Goal: Task Accomplishment & Management: Manage account settings

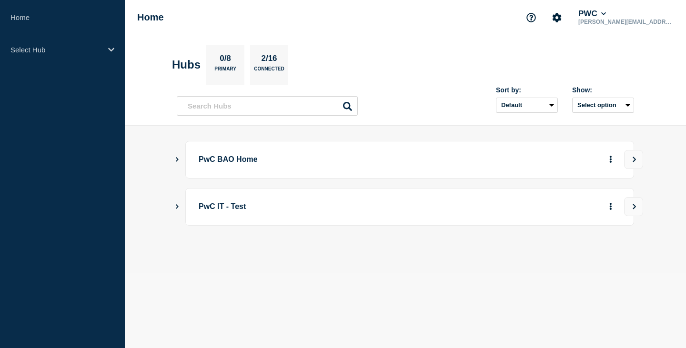
click at [221, 162] on p "PwC BAO Home" at bounding box center [330, 160] width 263 height 18
click at [179, 160] on icon "Show Connected Hubs" at bounding box center [177, 159] width 6 height 5
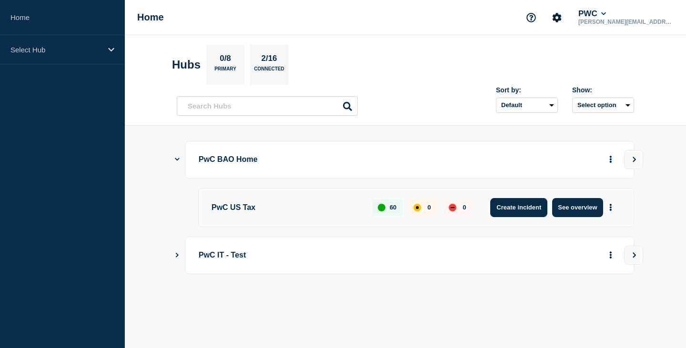
click at [518, 207] on button "Create incident" at bounding box center [518, 207] width 57 height 19
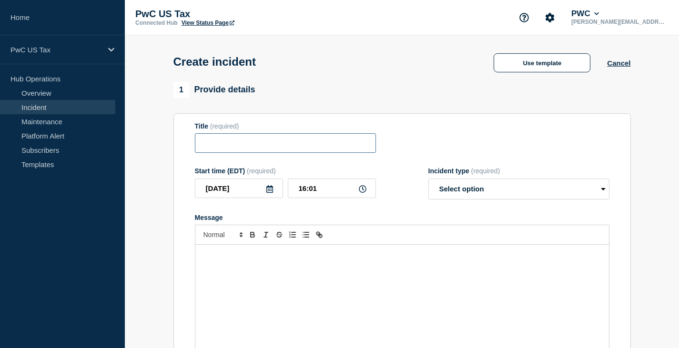
click at [214, 145] on input "Title" at bounding box center [285, 143] width 181 height 20
type input "Assisted Writing AKS Upgrade"
click at [360, 192] on icon at bounding box center [363, 189] width 8 height 8
click at [364, 190] on icon at bounding box center [363, 189] width 8 height 8
click at [315, 191] on input "16:01" at bounding box center [332, 189] width 88 height 20
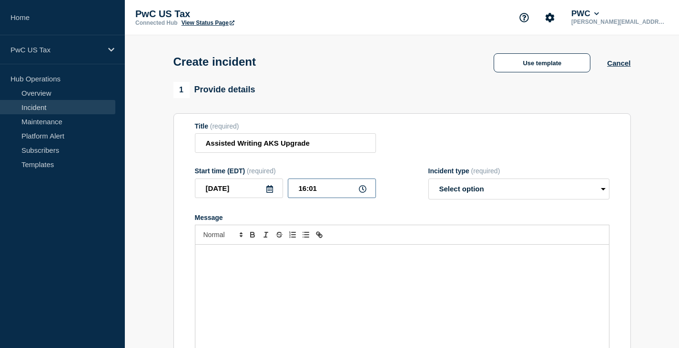
drag, startPoint x: 317, startPoint y: 193, endPoint x: 298, endPoint y: 192, distance: 19.1
click at [298, 192] on input "16:01" at bounding box center [332, 189] width 88 height 20
click at [363, 191] on icon at bounding box center [363, 189] width 8 height 8
click at [324, 192] on input "16:01" at bounding box center [332, 189] width 88 height 20
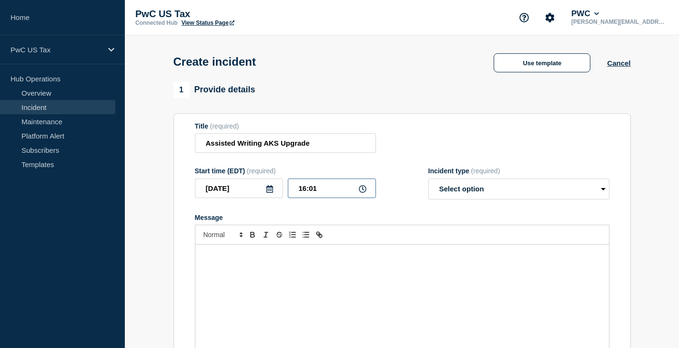
click at [302, 193] on input "16:01" at bounding box center [332, 189] width 88 height 20
type input "17:30"
click at [458, 120] on section "Title (required) Assisted Writing AKS Upgrade Start time (EDT) (required) [DATE…" at bounding box center [401, 241] width 457 height 256
click at [602, 191] on select "Select option Investigating Identified Monitoring" at bounding box center [518, 189] width 181 height 21
click at [538, 61] on button "Use template" at bounding box center [542, 62] width 97 height 19
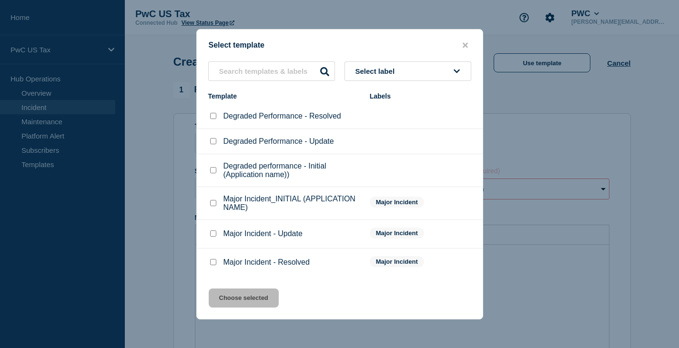
click at [455, 69] on icon at bounding box center [457, 71] width 6 height 7
click at [454, 69] on icon at bounding box center [457, 71] width 6 height 7
click at [463, 42] on icon "close button" at bounding box center [465, 45] width 5 height 8
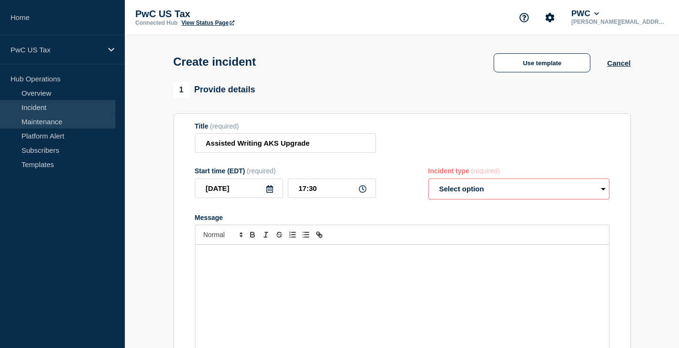
click at [37, 123] on link "Maintenance" at bounding box center [57, 121] width 115 height 14
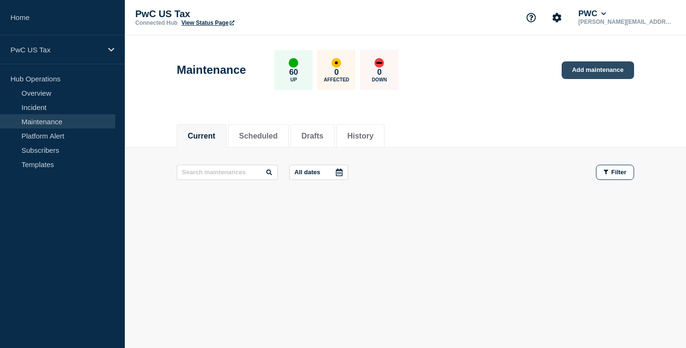
click at [599, 72] on link "Add maintenance" at bounding box center [598, 70] width 72 height 18
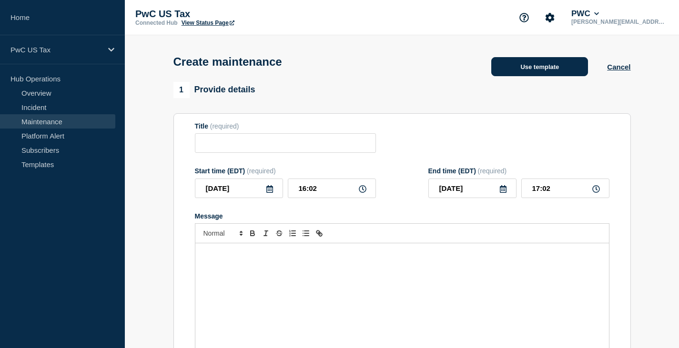
click at [539, 70] on button "Use template" at bounding box center [539, 66] width 97 height 19
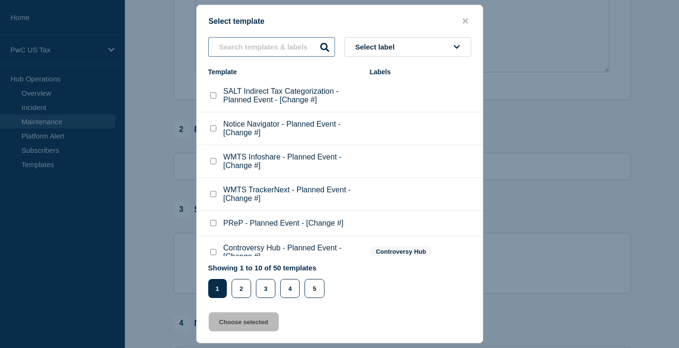
click at [242, 46] on input "text" at bounding box center [271, 47] width 127 height 20
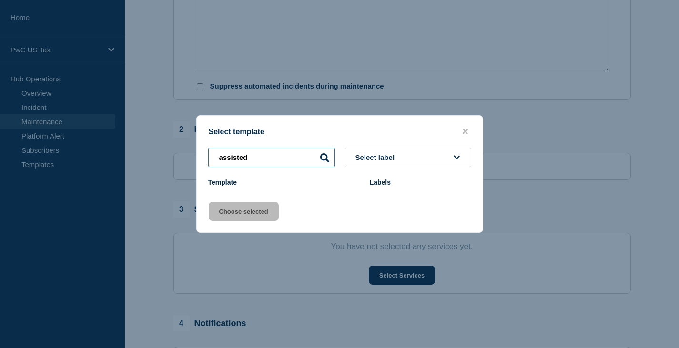
type input "assisted"
click at [468, 128] on button "close button" at bounding box center [465, 131] width 11 height 9
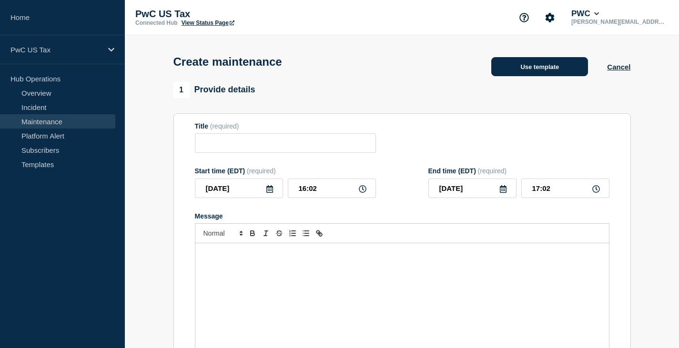
click at [537, 71] on button "Use template" at bounding box center [539, 66] width 97 height 19
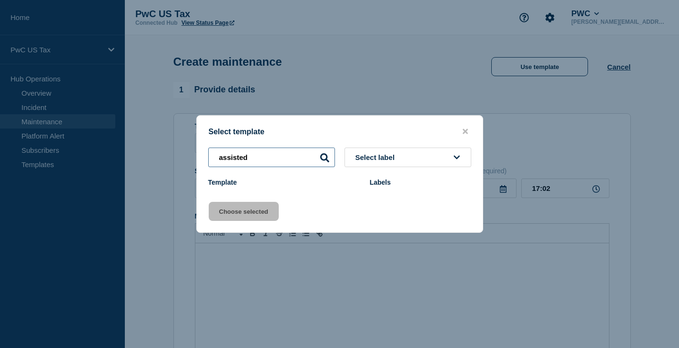
drag, startPoint x: 257, startPoint y: 161, endPoint x: 188, endPoint y: 157, distance: 69.2
click at [193, 160] on div "Select template assisted Select label Template Labels Choose selected" at bounding box center [339, 174] width 679 height 348
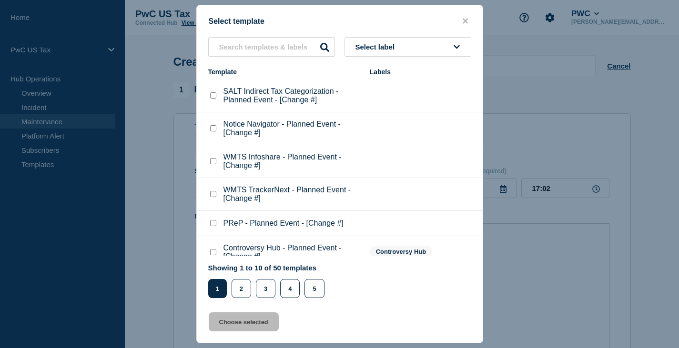
click at [261, 194] on p "WMTS TrackerNext - Planned Event - [Change #]" at bounding box center [291, 194] width 137 height 17
click at [213, 194] on checkbox"] "WMTS TrackerNext - Planned Event - [Change #] checkbox" at bounding box center [213, 194] width 6 height 6
checkbox checkbox"] "true"
drag, startPoint x: 242, startPoint y: 323, endPoint x: 247, endPoint y: 305, distance: 17.9
click at [242, 322] on button "Choose selected" at bounding box center [244, 322] width 70 height 19
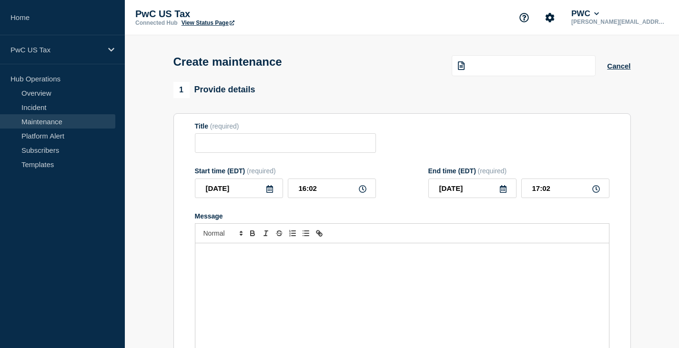
type input "WMTS TrackerNext - Planned Event - [Change #]"
type input "18:02"
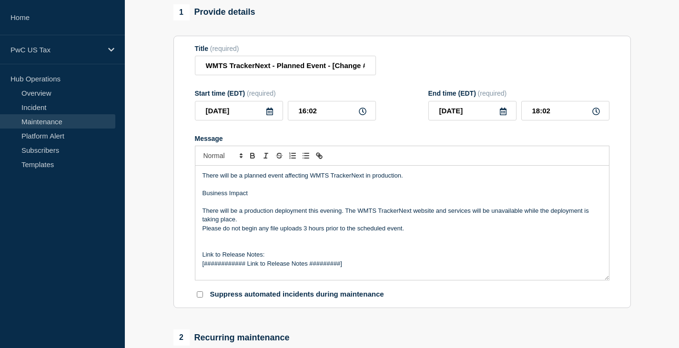
scroll to position [95, 0]
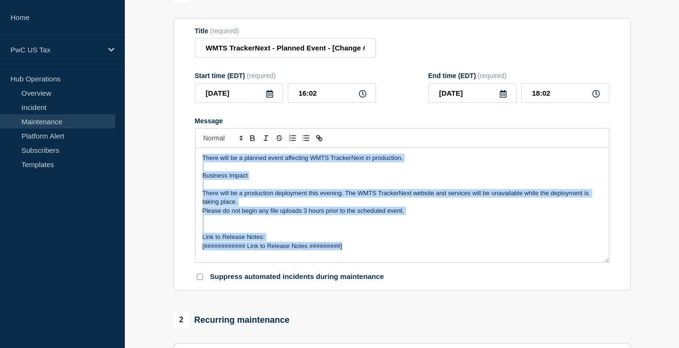
drag, startPoint x: 379, startPoint y: 253, endPoint x: 198, endPoint y: 157, distance: 205.0
click at [198, 157] on div "There will be a planned event affecting WMTS TrackerNext in production. Busines…" at bounding box center [402, 205] width 414 height 114
copy div "There will be a planned event affecting WMTS TrackerNext in production. Busines…"
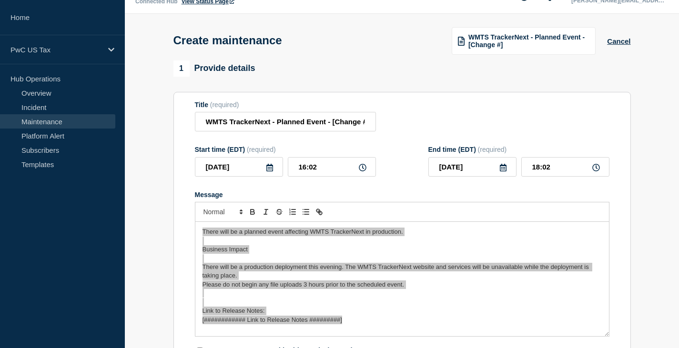
scroll to position [0, 0]
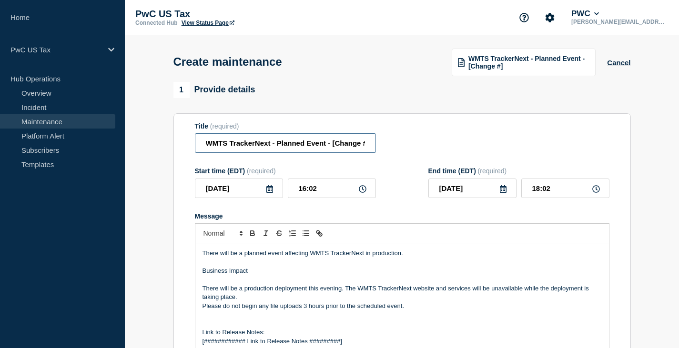
click at [297, 146] on input "WMTS TrackerNext - Planned Event - [Change #]" at bounding box center [285, 143] width 181 height 20
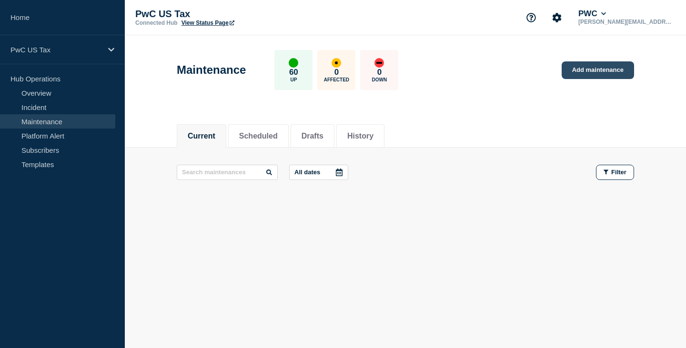
click at [598, 67] on link "Add maintenance" at bounding box center [598, 70] width 72 height 18
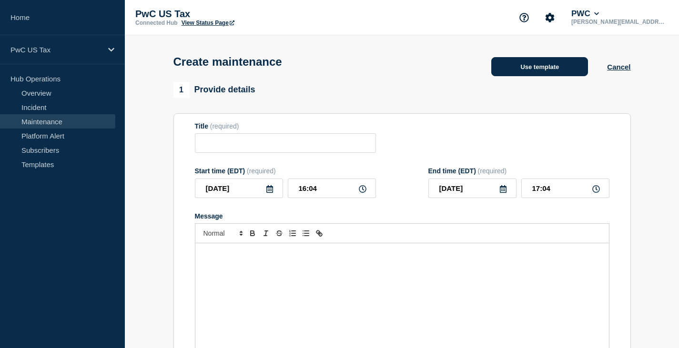
click at [530, 67] on button "Use template" at bounding box center [539, 66] width 97 height 19
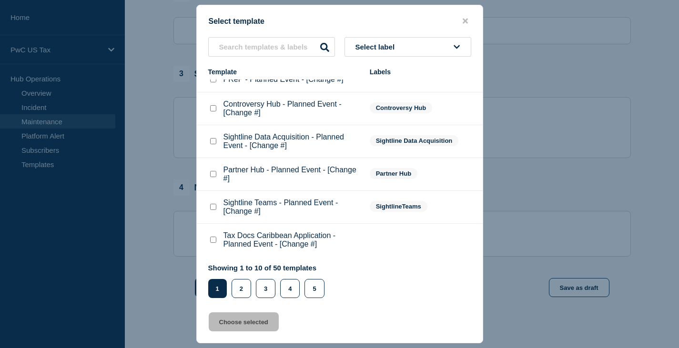
scroll to position [483, 0]
click at [239, 292] on button "2" at bounding box center [242, 288] width 20 height 19
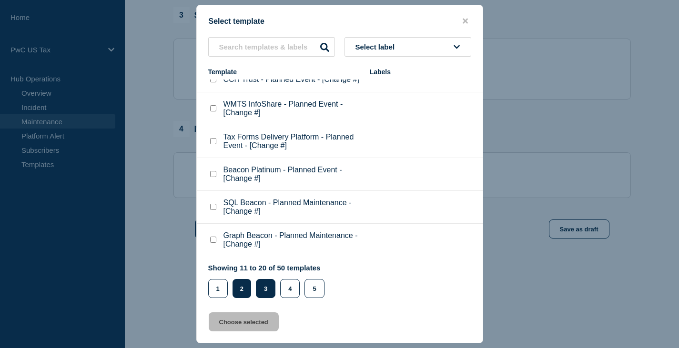
click at [267, 292] on button "3" at bounding box center [266, 288] width 20 height 19
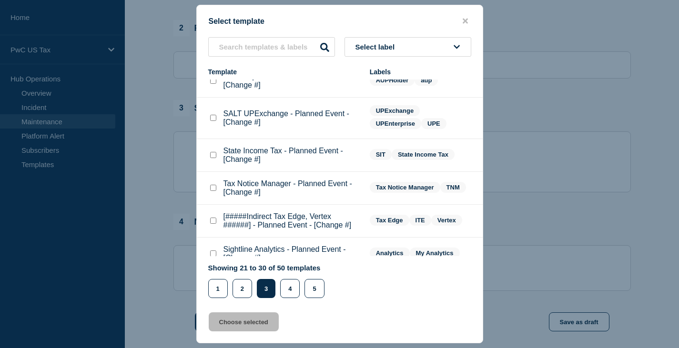
scroll to position [95, 0]
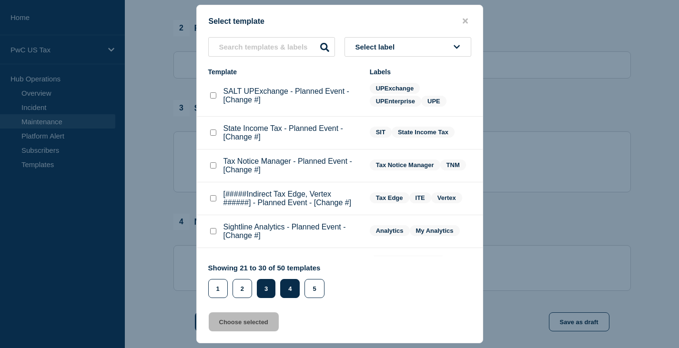
click at [294, 288] on button "4" at bounding box center [290, 288] width 20 height 19
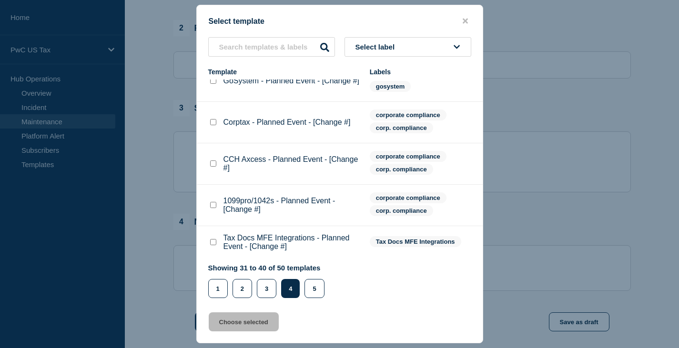
scroll to position [203, 0]
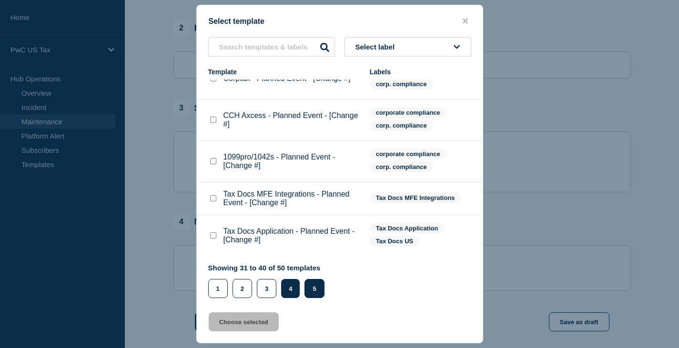
click at [313, 285] on button "5" at bounding box center [314, 288] width 20 height 19
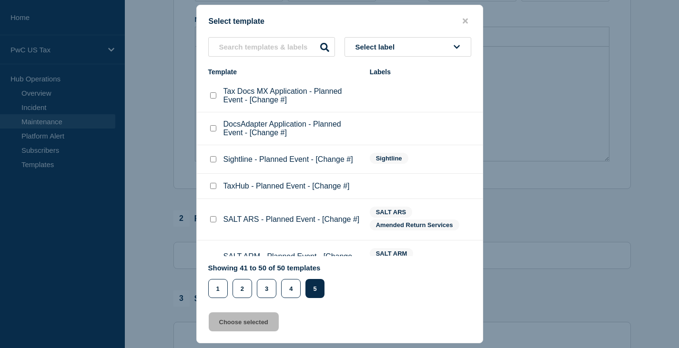
scroll to position [0, 0]
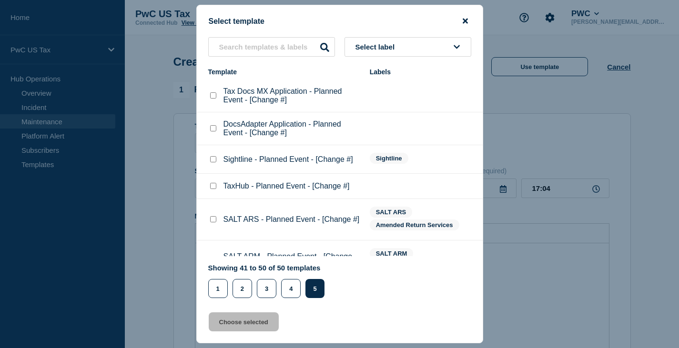
click at [466, 19] on icon "close button" at bounding box center [465, 21] width 5 height 5
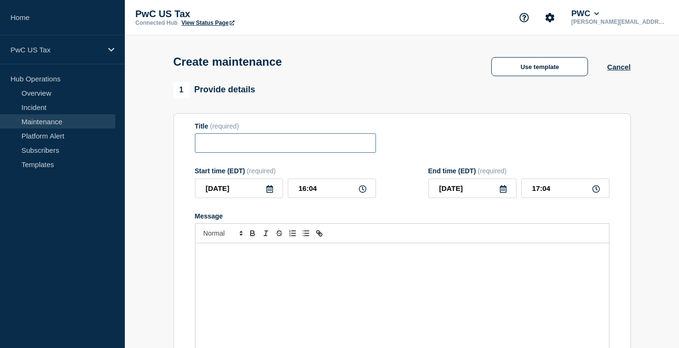
click at [226, 142] on input "Title" at bounding box center [285, 143] width 181 height 20
type input "Assisted Writing AKS Upgrade"
click at [305, 191] on input "16:04" at bounding box center [332, 189] width 88 height 20
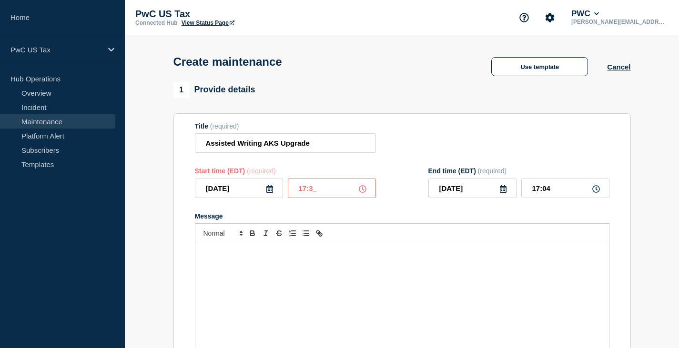
type input "17:30"
drag, startPoint x: 558, startPoint y: 190, endPoint x: 509, endPoint y: 191, distance: 49.1
click at [522, 190] on input "18:30" at bounding box center [565, 189] width 88 height 20
type input "20:30"
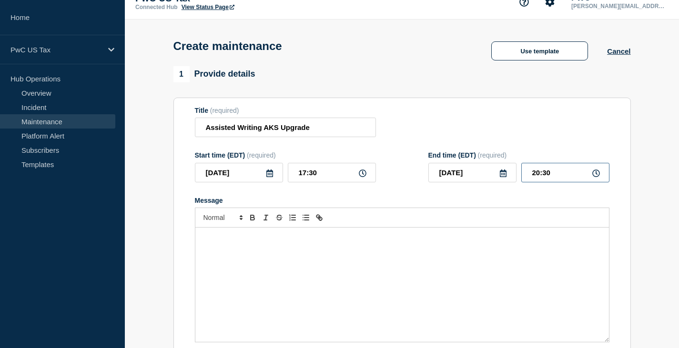
scroll to position [95, 0]
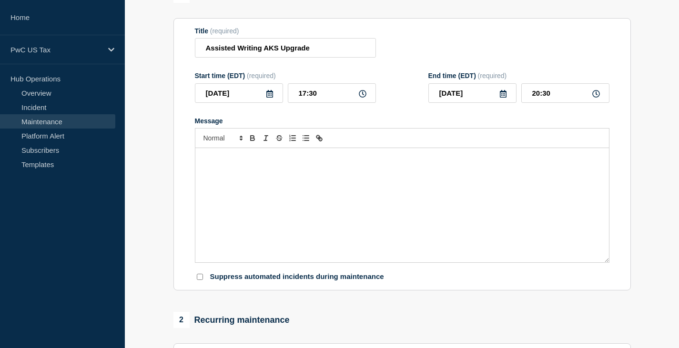
click at [237, 184] on div "Message" at bounding box center [402, 205] width 414 height 114
click at [259, 169] on div "Message" at bounding box center [402, 205] width 414 height 114
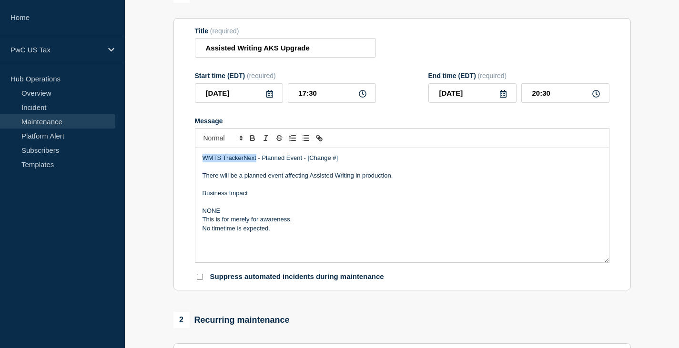
drag, startPoint x: 257, startPoint y: 159, endPoint x: 199, endPoint y: 159, distance: 57.7
click at [199, 158] on div "WMTS TrackerNext - Planned Event - [Change #] There will be a planned event aff…" at bounding box center [402, 205] width 414 height 114
click at [365, 162] on p "WMTS TrackerNext - Planned Event - [Change #]" at bounding box center [402, 158] width 399 height 9
click at [324, 158] on p "WMTS TrackerNext - Planned Event - [Change #]" at bounding box center [402, 158] width 399 height 9
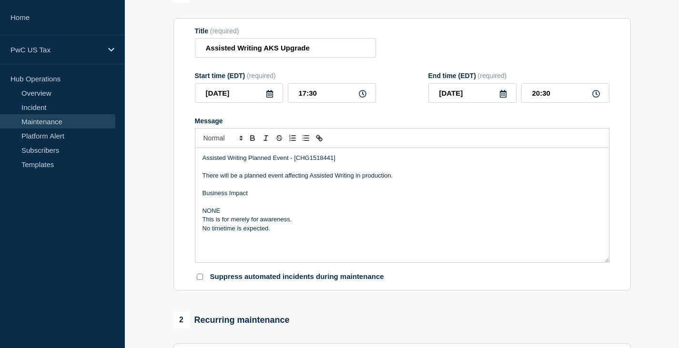
click at [222, 231] on p "No timetime is expected." at bounding box center [402, 228] width 399 height 9
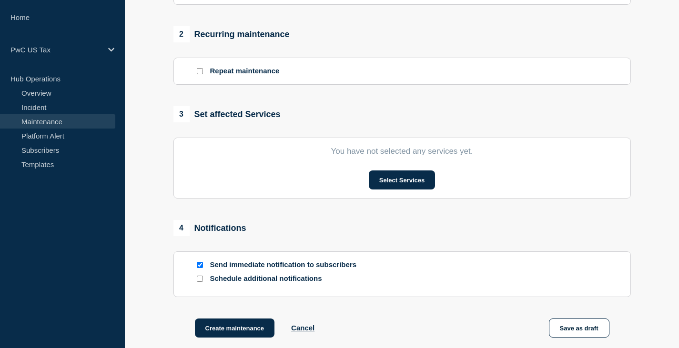
scroll to position [476, 0]
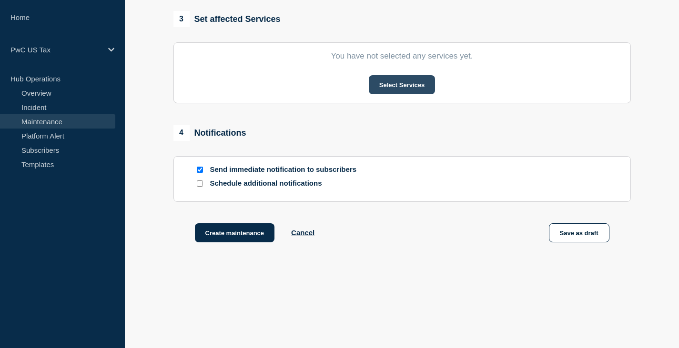
click at [402, 85] on button "Select Services" at bounding box center [402, 84] width 66 height 19
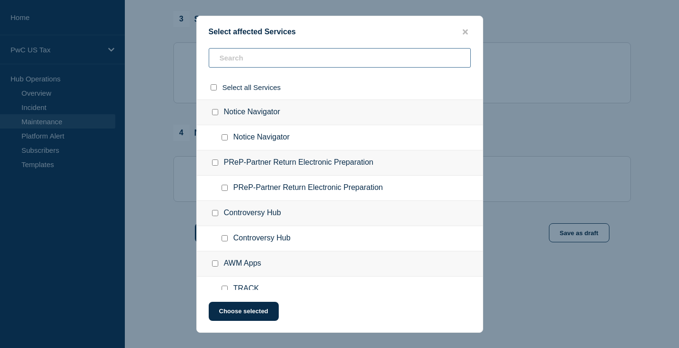
click at [240, 61] on input "text" at bounding box center [340, 58] width 262 height 20
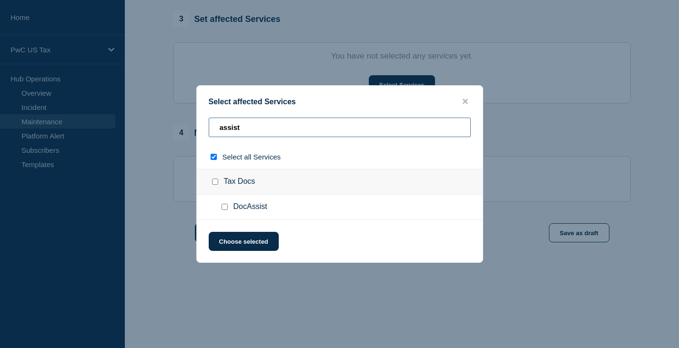
type input "assiste"
checkbox input "true"
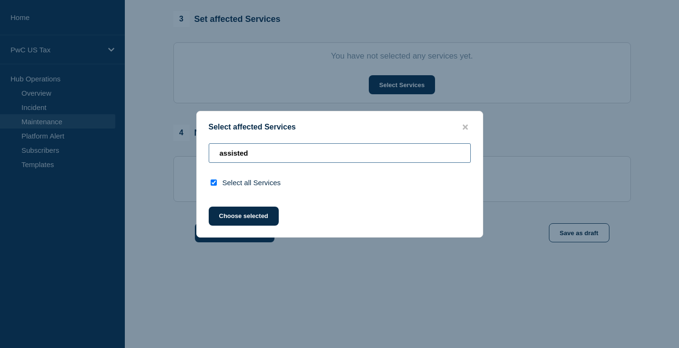
type input "assisted"
click at [242, 182] on span "Select all Services" at bounding box center [252, 183] width 59 height 8
drag, startPoint x: 230, startPoint y: 146, endPoint x: 188, endPoint y: 147, distance: 41.5
click at [188, 147] on div "Select affected Services assisted Select all Services Choose selected" at bounding box center [339, 174] width 679 height 348
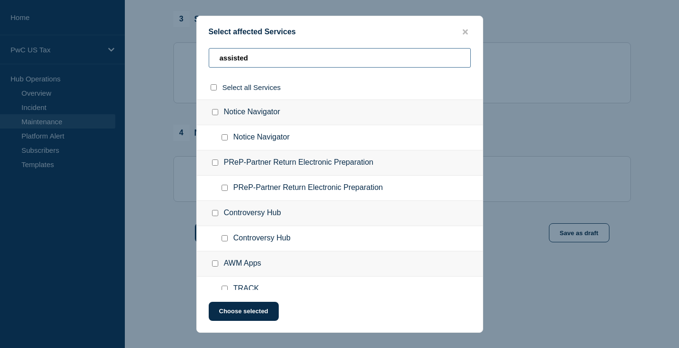
checkbox input "false"
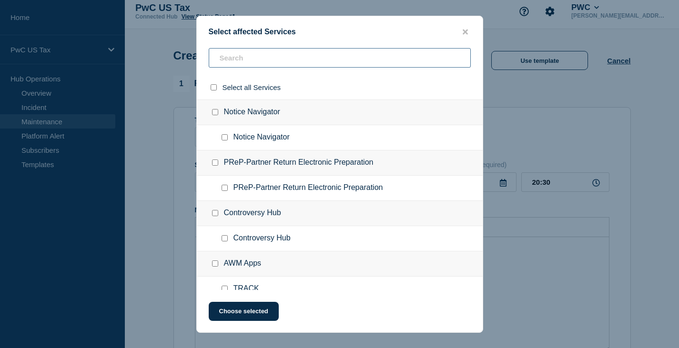
scroll to position [0, 0]
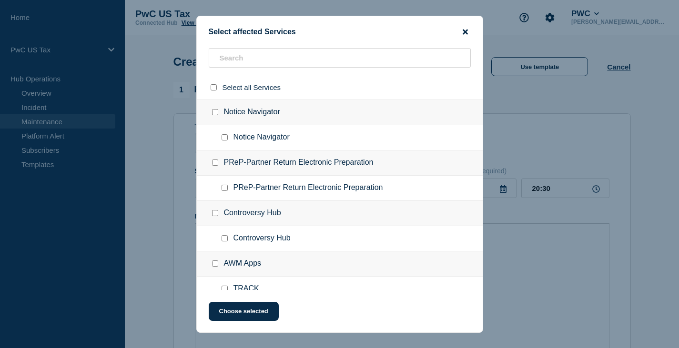
click at [463, 32] on icon "close button" at bounding box center [465, 32] width 5 height 8
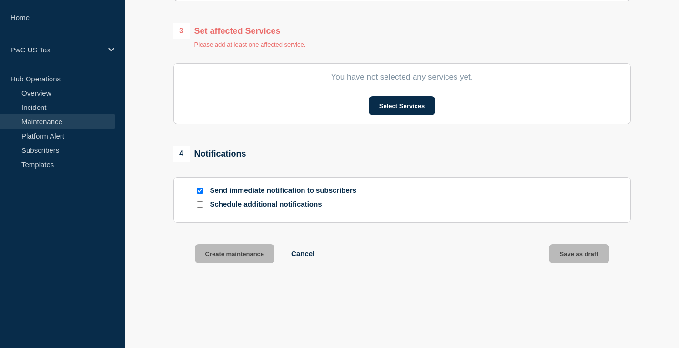
scroll to position [476, 0]
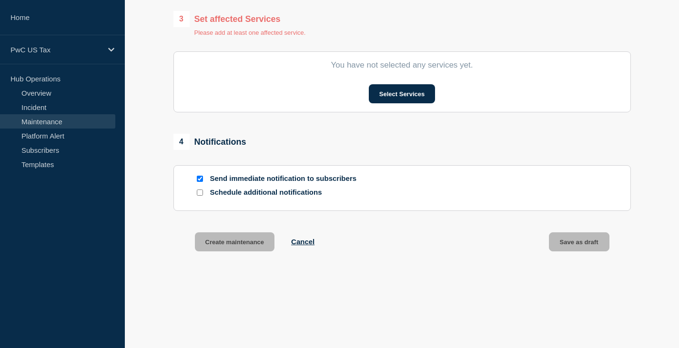
click at [198, 181] on input "Send immediate notification to subscribers" at bounding box center [200, 179] width 6 height 6
checkbox input "false"
click at [399, 99] on button "Select Services" at bounding box center [402, 93] width 66 height 19
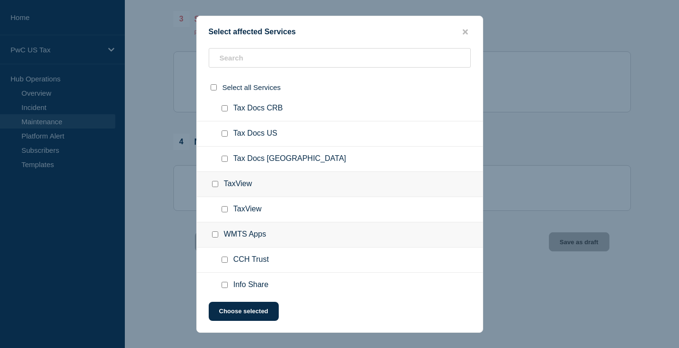
scroll to position [1715, 0]
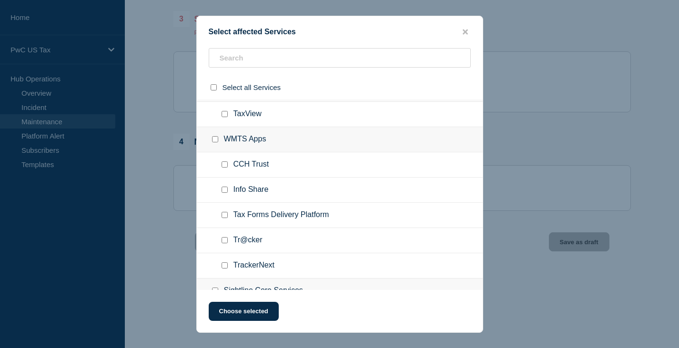
click at [226, 165] on input "CCH Trust checkbox" at bounding box center [225, 165] width 6 height 6
checkbox input "true"
click at [244, 315] on button "Choose selected" at bounding box center [244, 311] width 70 height 19
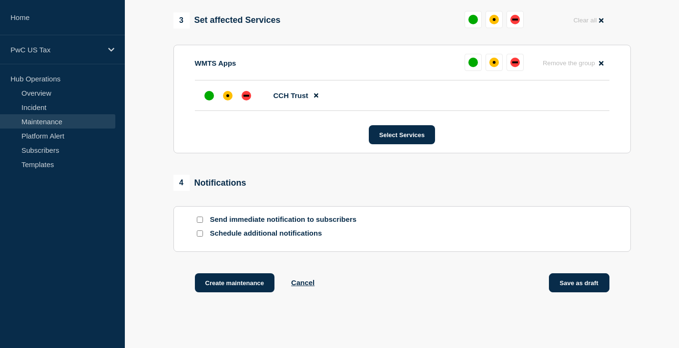
click at [581, 284] on button "Save as draft" at bounding box center [579, 283] width 61 height 19
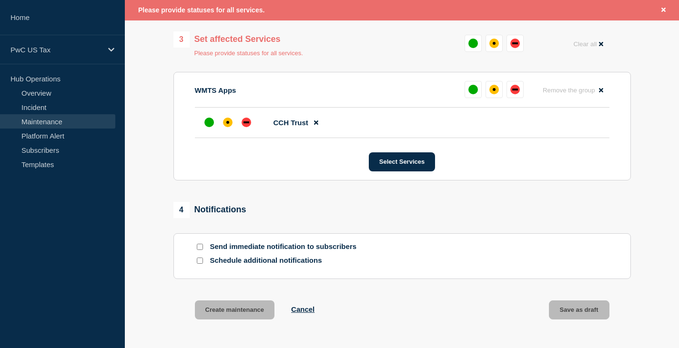
scroll to position [497, 0]
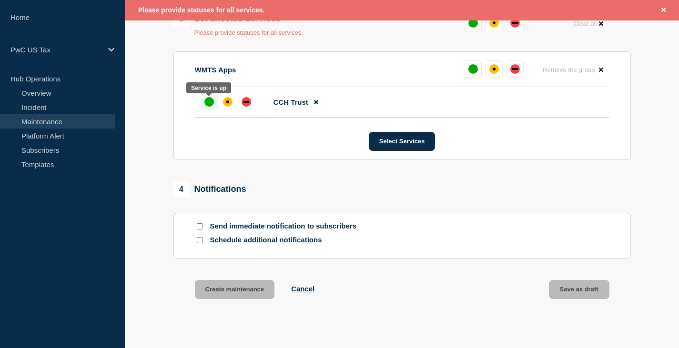
click at [206, 102] on div "up" at bounding box center [209, 102] width 10 height 10
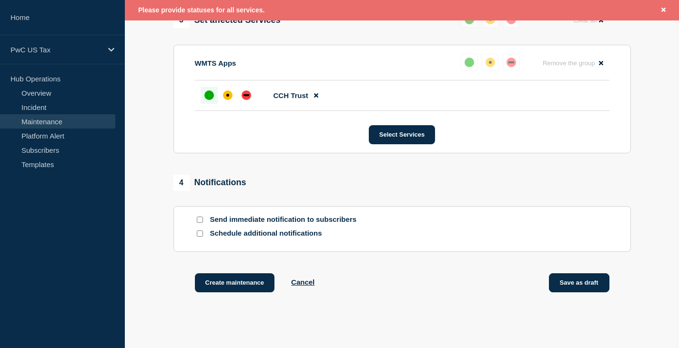
click at [586, 284] on button "Save as draft" at bounding box center [579, 283] width 61 height 19
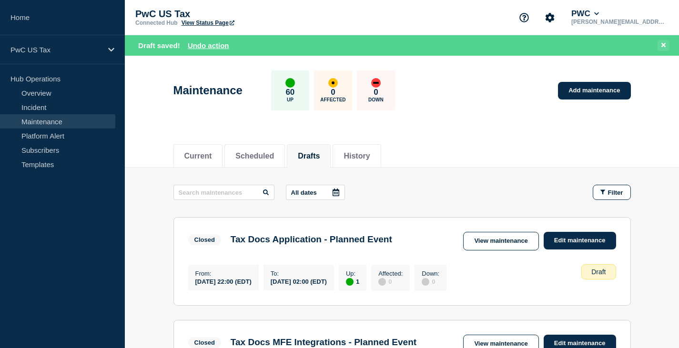
click at [665, 44] on icon at bounding box center [663, 45] width 4 height 6
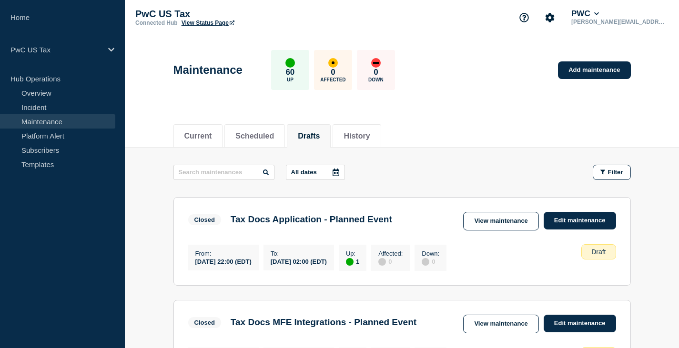
click at [34, 122] on link "Maintenance" at bounding box center [57, 121] width 115 height 14
click at [38, 151] on link "Subscribers" at bounding box center [57, 150] width 115 height 14
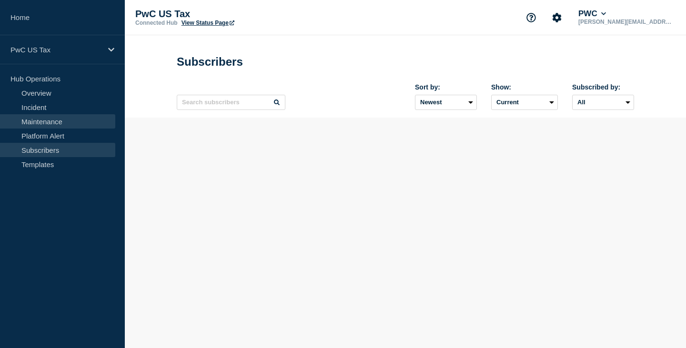
click at [39, 123] on link "Maintenance" at bounding box center [57, 121] width 115 height 14
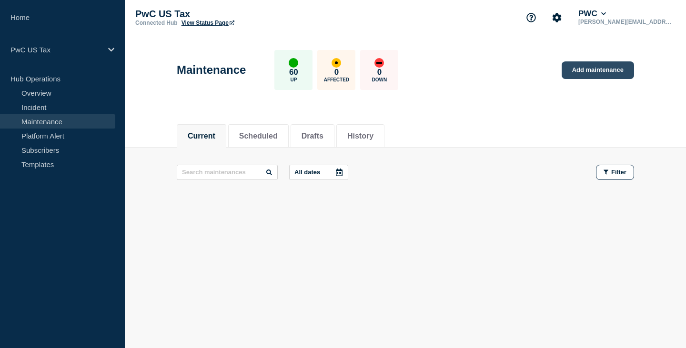
click at [598, 71] on link "Add maintenance" at bounding box center [598, 70] width 72 height 18
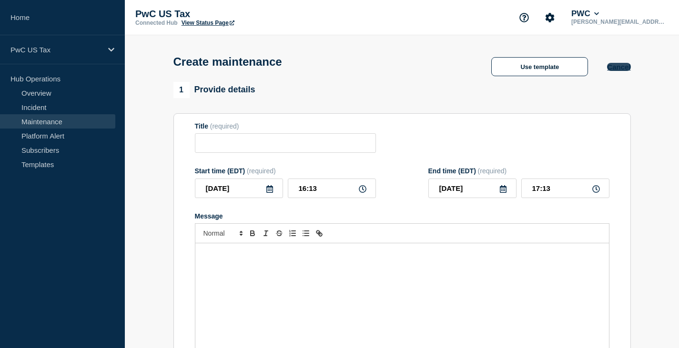
click at [617, 69] on button "Cancel" at bounding box center [618, 67] width 23 height 8
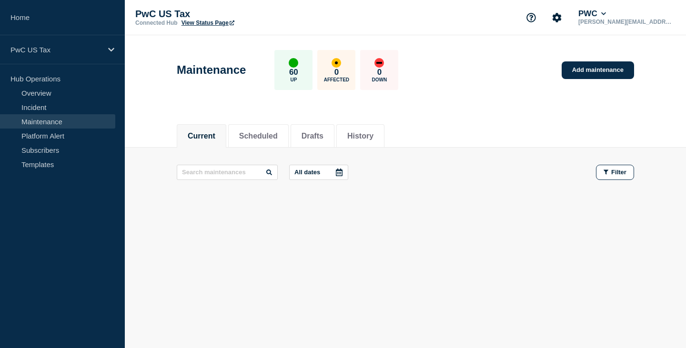
click at [203, 21] on link "View Status Page" at bounding box center [208, 23] width 53 height 7
click at [35, 165] on link "Templates" at bounding box center [57, 164] width 115 height 14
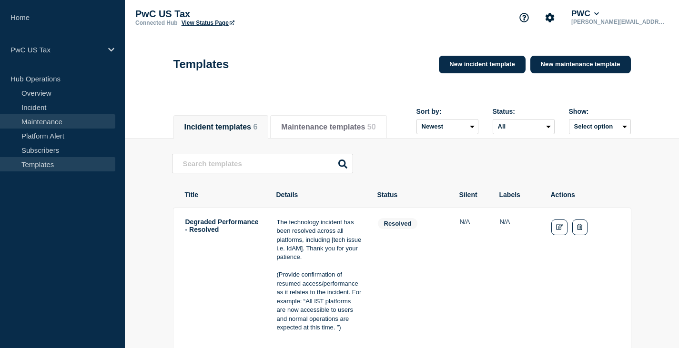
click at [42, 120] on link "Maintenance" at bounding box center [57, 121] width 115 height 14
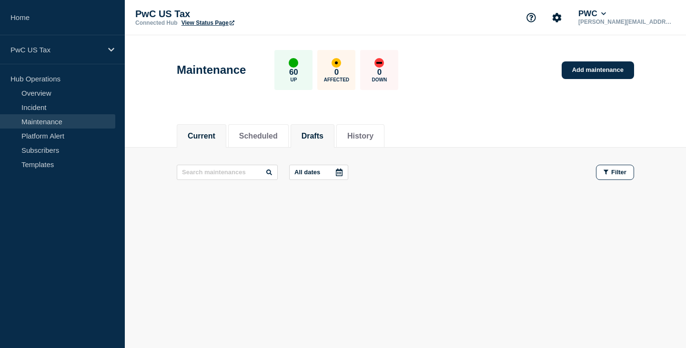
click at [324, 134] on button "Drafts" at bounding box center [313, 136] width 22 height 9
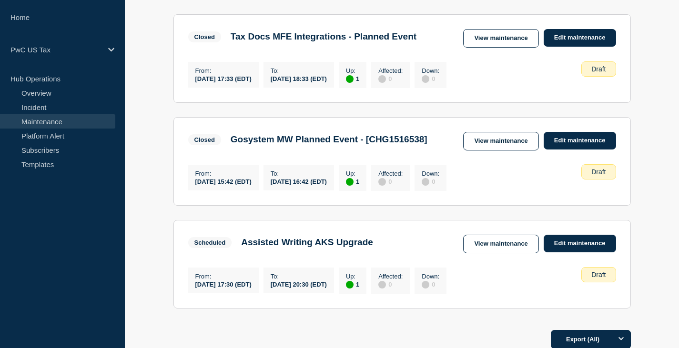
scroll to position [387, 0]
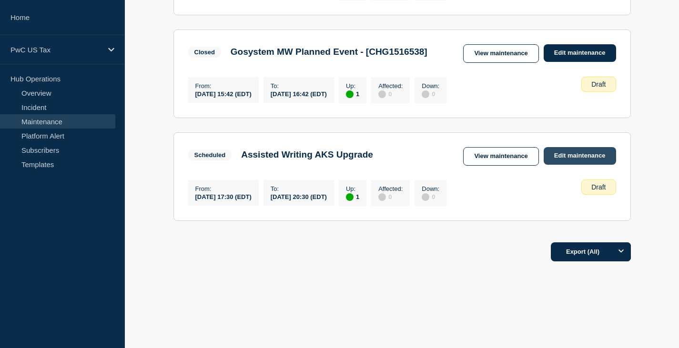
click at [578, 154] on link "Edit maintenance" at bounding box center [580, 156] width 72 height 18
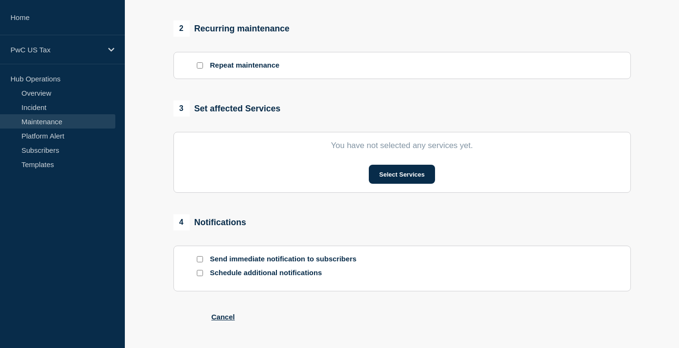
type input "Assisted Writing AKS Upgrade"
type input "17:30"
type input "20:30"
checkbox input "false"
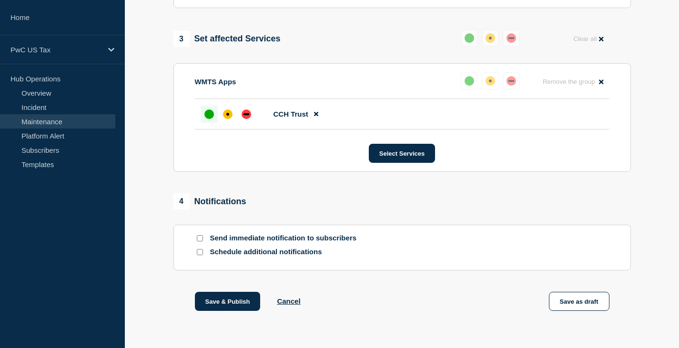
scroll to position [485, 0]
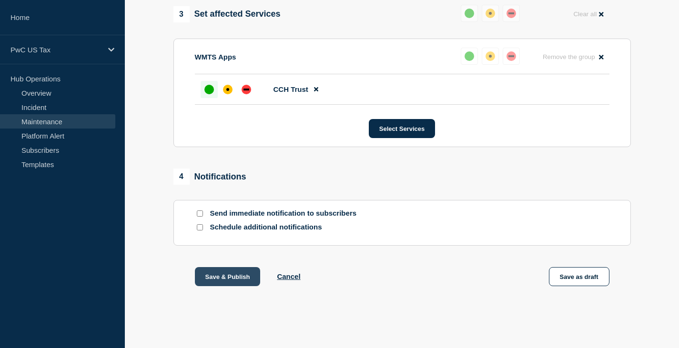
click at [226, 275] on button "Save & Publish" at bounding box center [228, 276] width 66 height 19
